Goal: Task Accomplishment & Management: Manage account settings

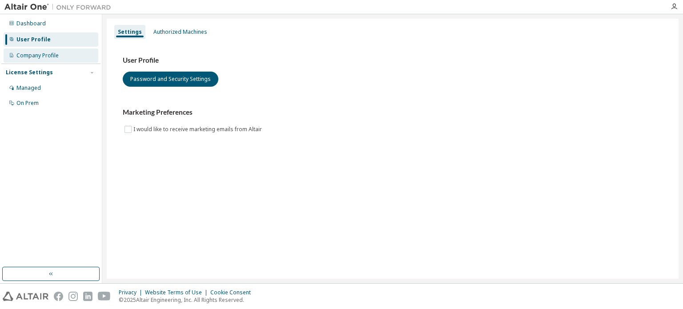
click at [33, 54] on div "Company Profile" at bounding box center [37, 55] width 42 height 7
